Goal: Information Seeking & Learning: Check status

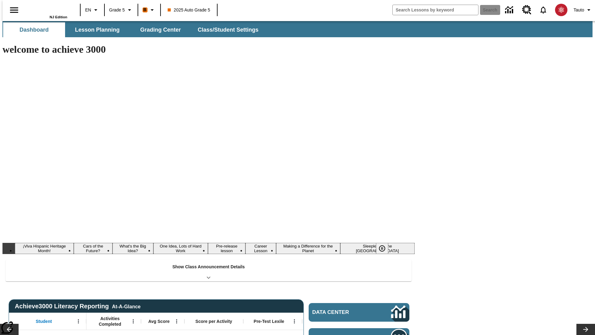
type input "-1"
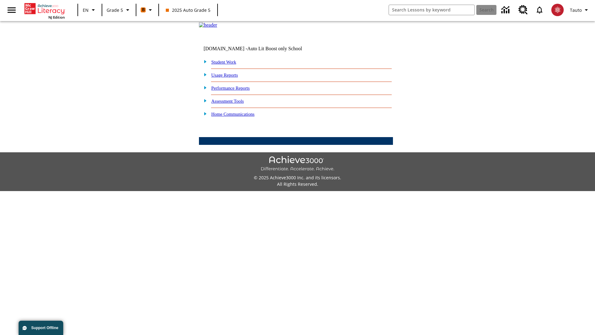
click at [237, 90] on link "Performance Reports" at bounding box center [230, 87] width 38 height 5
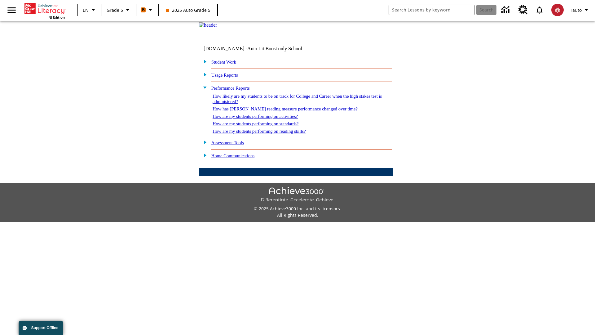
click at [286, 104] on link "How likely are my students to be on track for College and Career when the high …" at bounding box center [296, 99] width 169 height 10
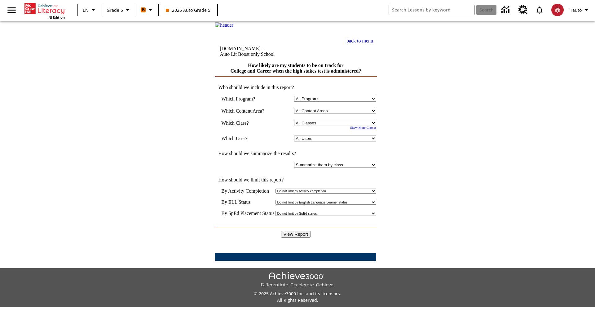
click at [336, 126] on select "Select a Class: All Classes 2025 Auto Grade 5 OL 2025 Auto Grade 6" at bounding box center [335, 123] width 82 height 6
select select "11133131"
click at [336, 141] on select "All Users Cat, Sautoen Cat, Sautoes Cat, Sautoss Donotlogin, Sautoen Twoschools…" at bounding box center [335, 138] width 82 height 6
select select "21437107"
click at [296, 230] on input "View Report" at bounding box center [296, 233] width 30 height 7
